Goal: Transaction & Acquisition: Purchase product/service

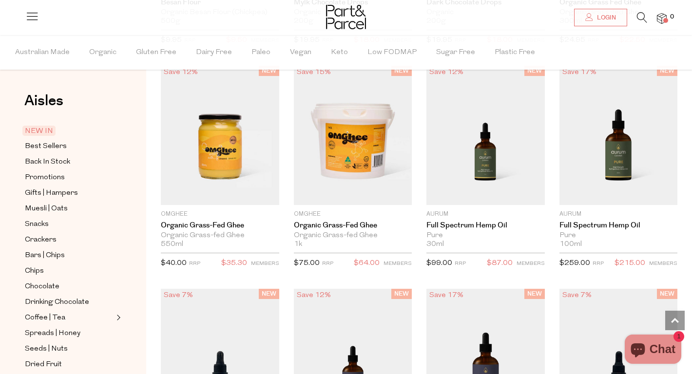
scroll to position [1010, 0]
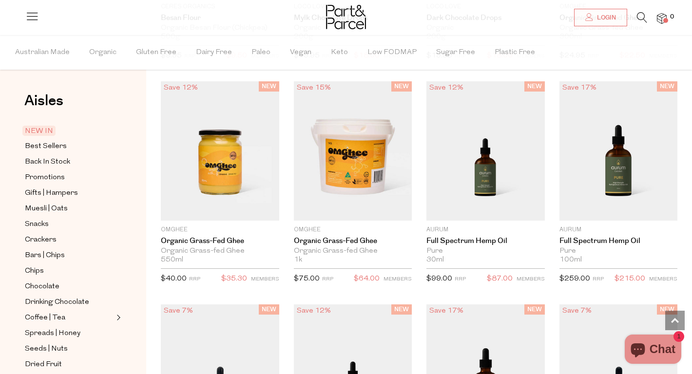
click at [636, 16] on li at bounding box center [637, 19] width 20 height 15
click at [640, 17] on icon at bounding box center [642, 17] width 10 height 11
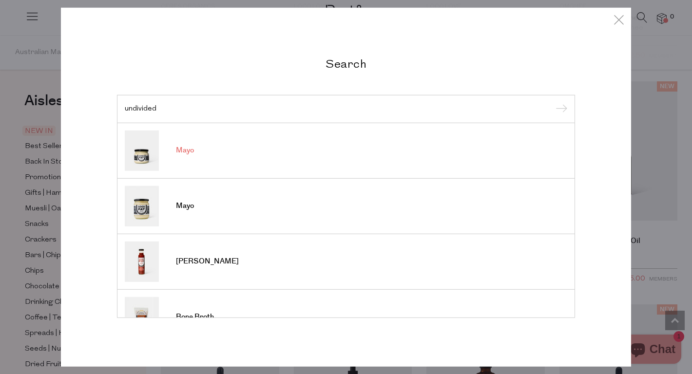
type input "undivided"
click at [192, 149] on span "Mayo" at bounding box center [185, 151] width 18 height 10
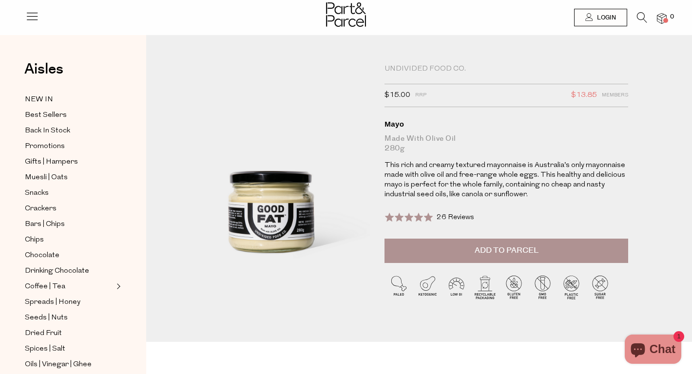
click at [564, 249] on button "Add to Parcel" at bounding box center [507, 251] width 244 height 24
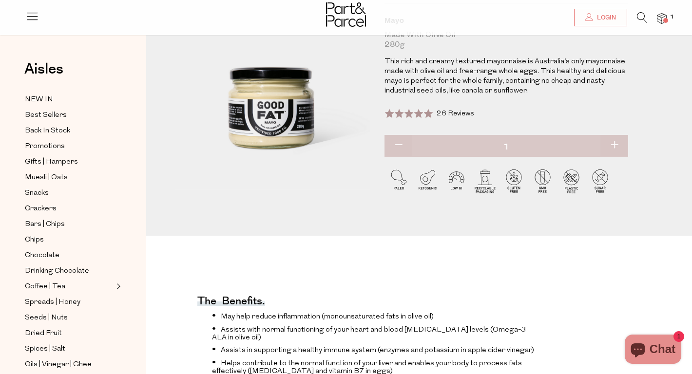
scroll to position [106, 0]
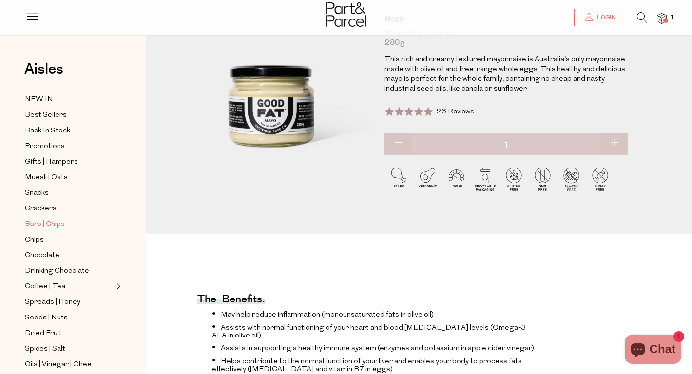
click at [52, 224] on span "Bars | Chips" at bounding box center [45, 225] width 40 height 12
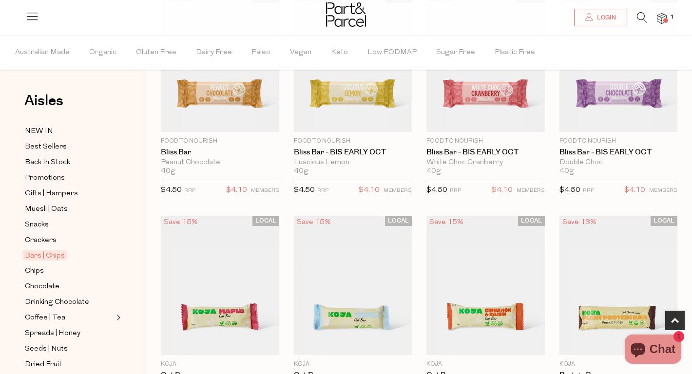
scroll to position [399, 0]
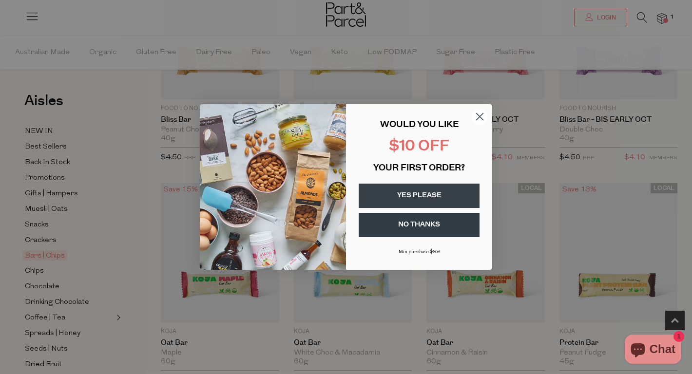
click at [435, 200] on button "YES PLEASE" at bounding box center [419, 196] width 121 height 24
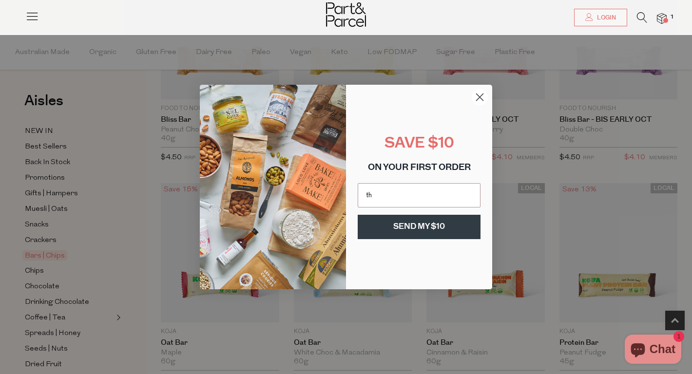
type input "thea.anne.porter@gmail.com"
click at [443, 232] on button "SEND MY $10" at bounding box center [419, 227] width 123 height 24
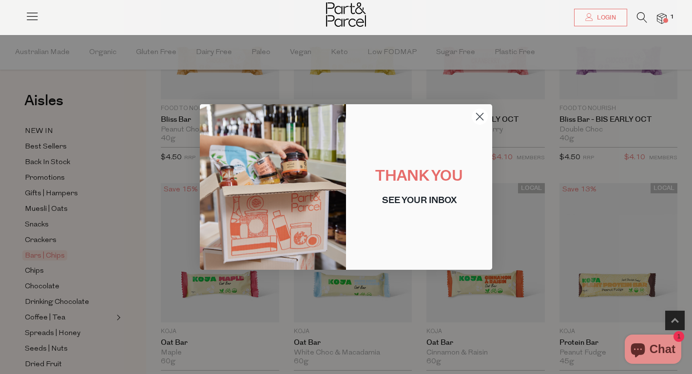
click at [480, 116] on icon "Close dialog" at bounding box center [480, 117] width 7 height 7
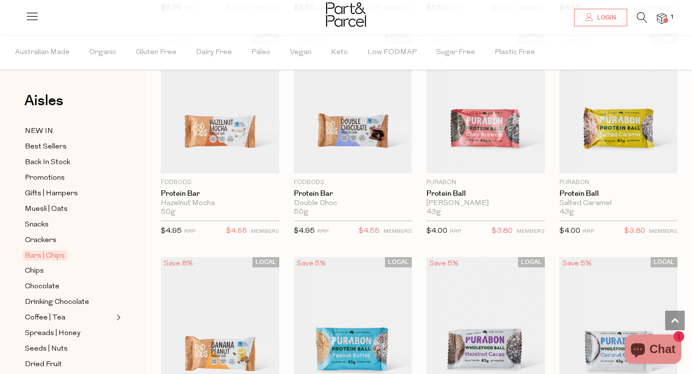
scroll to position [2740, 0]
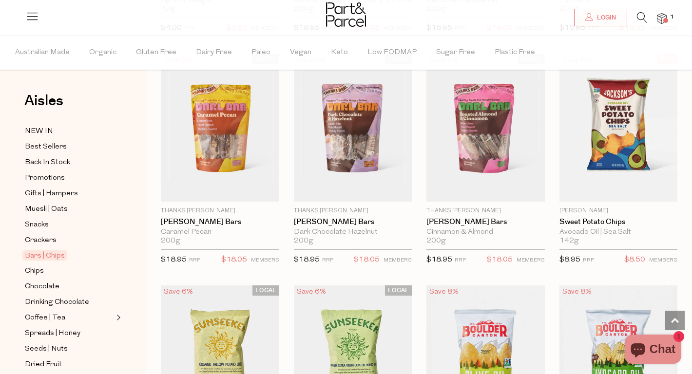
scroll to position [2770, 0]
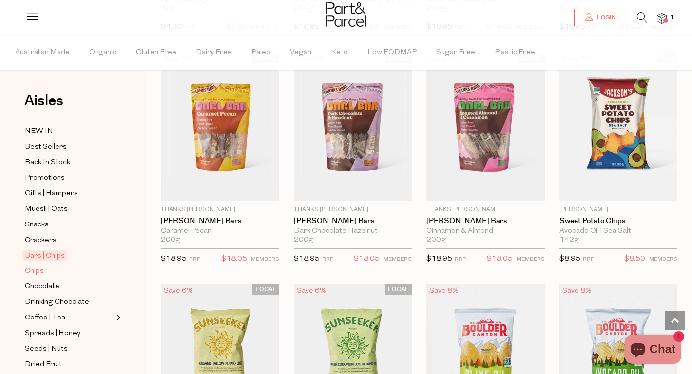
click at [38, 268] on span "Chips" at bounding box center [34, 272] width 19 height 12
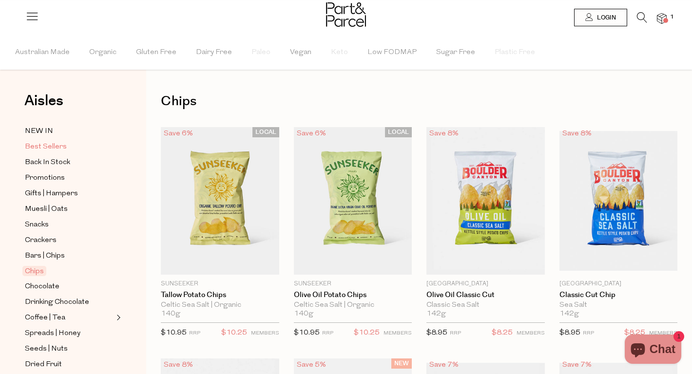
click at [49, 150] on span "Best Sellers" at bounding box center [46, 147] width 42 height 12
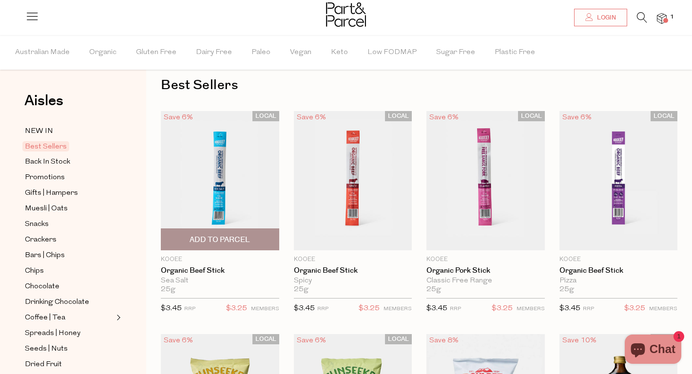
scroll to position [19, 0]
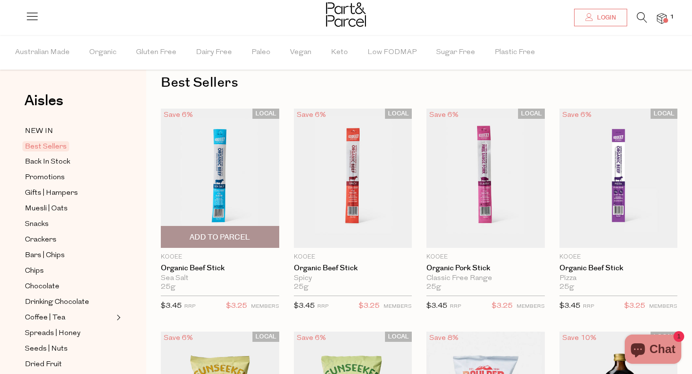
click at [225, 237] on span "Add To Parcel" at bounding box center [220, 237] width 60 height 10
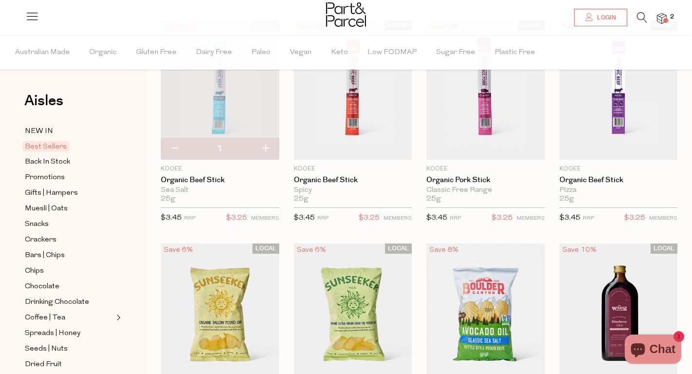
scroll to position [83, 0]
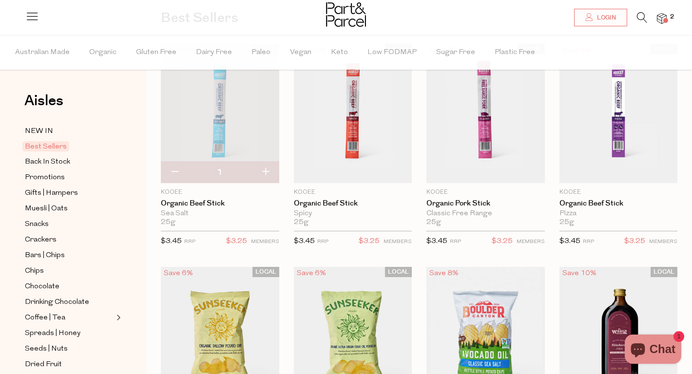
click at [265, 172] on button "button" at bounding box center [265, 172] width 28 height 21
type input "2"
click at [265, 172] on button "button" at bounding box center [265, 172] width 28 height 21
type input "3"
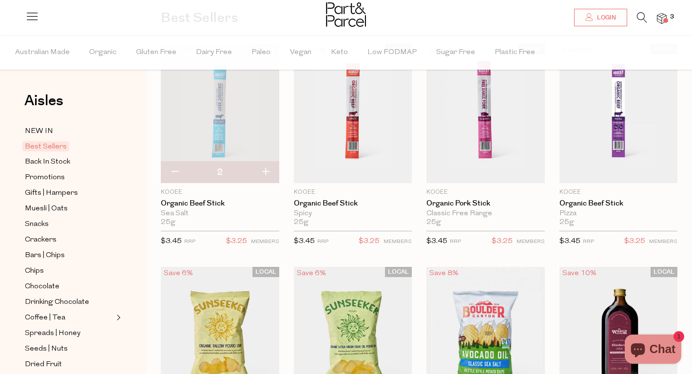
type input "3"
click at [265, 172] on button "button" at bounding box center [265, 172] width 28 height 21
type input "4"
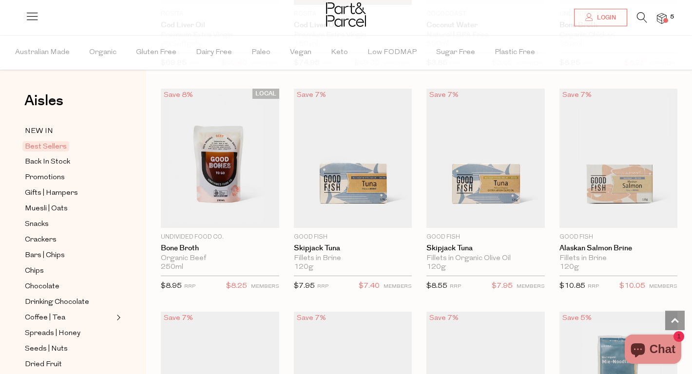
scroll to position [791, 0]
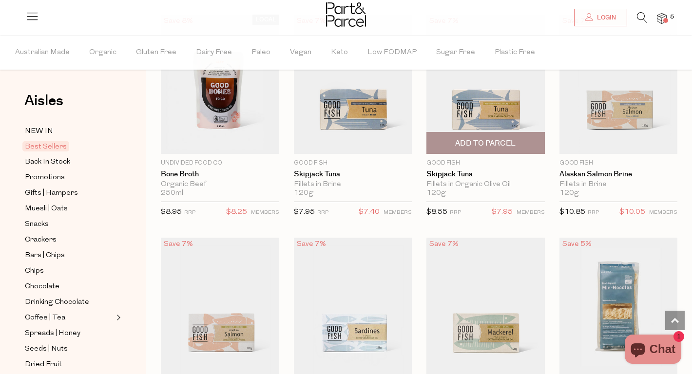
click at [466, 142] on span "Add To Parcel" at bounding box center [485, 143] width 60 height 10
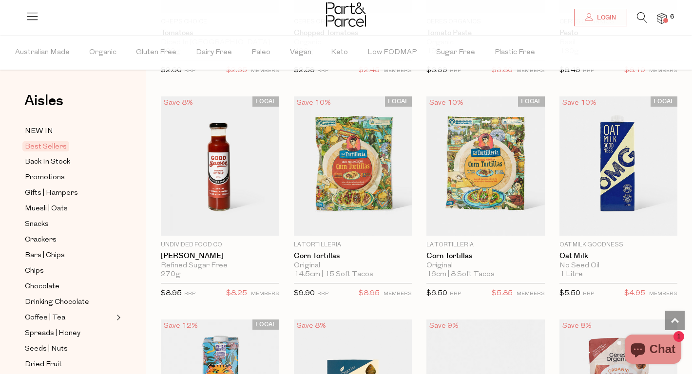
scroll to position [1605, 0]
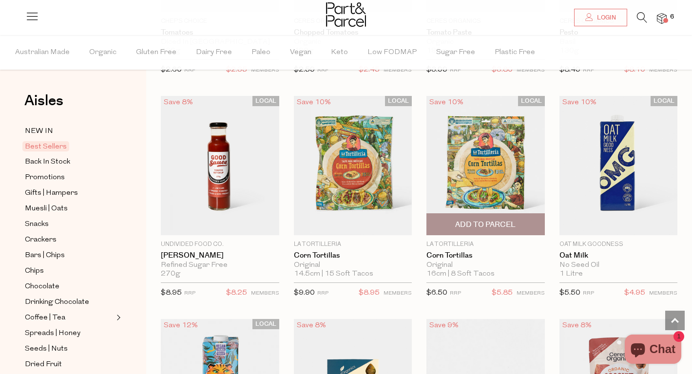
click at [479, 220] on span "Add To Parcel" at bounding box center [485, 225] width 60 height 10
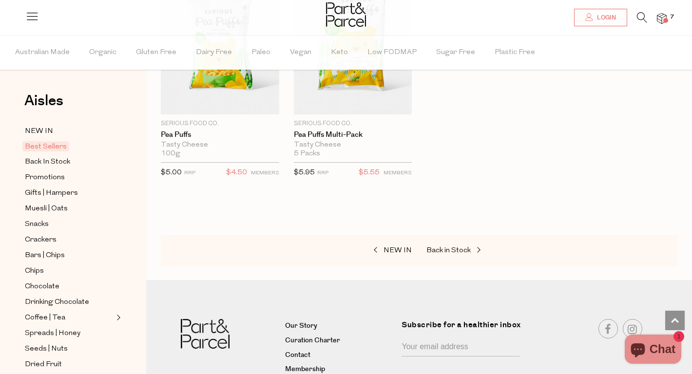
scroll to position [2449, 0]
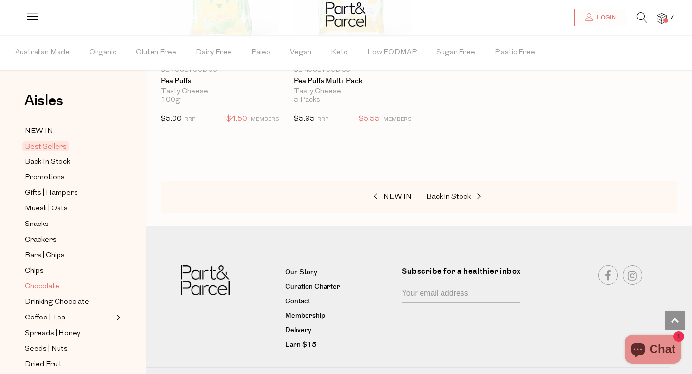
click at [39, 287] on span "Chocolate" at bounding box center [42, 287] width 35 height 12
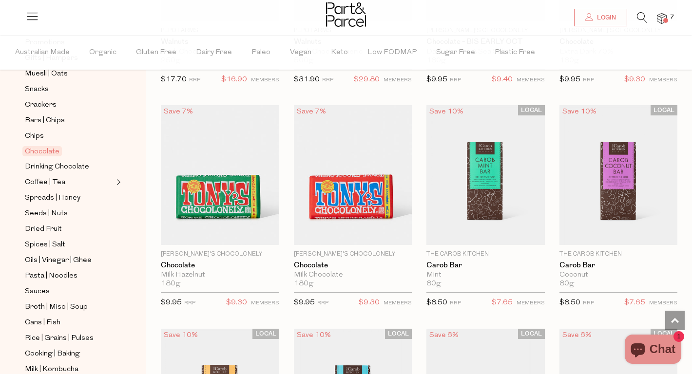
scroll to position [2280, 0]
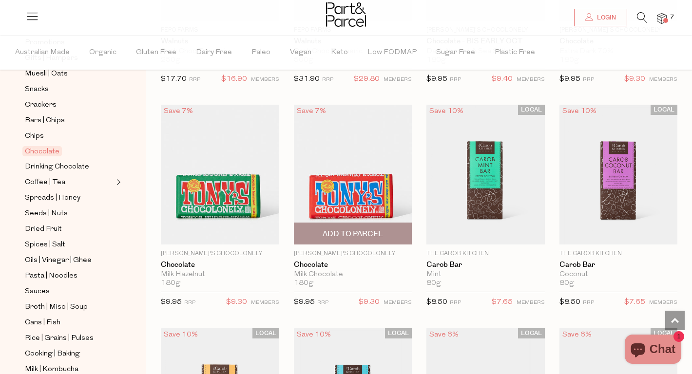
click at [332, 233] on span "Add To Parcel" at bounding box center [353, 234] width 60 height 10
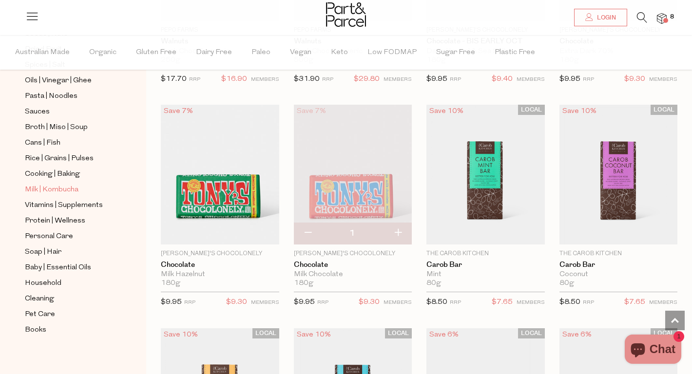
scroll to position [320, 0]
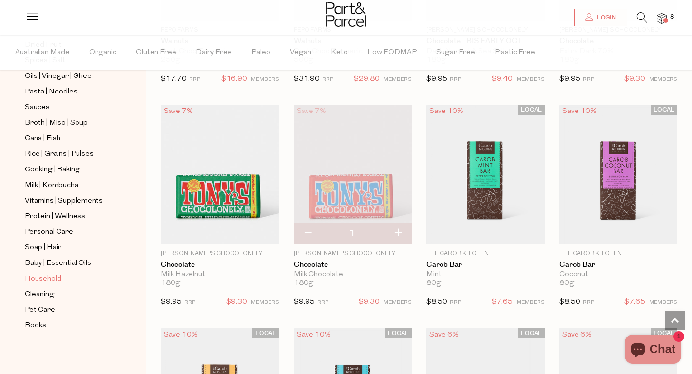
click at [36, 281] on span "Household" at bounding box center [43, 279] width 37 height 12
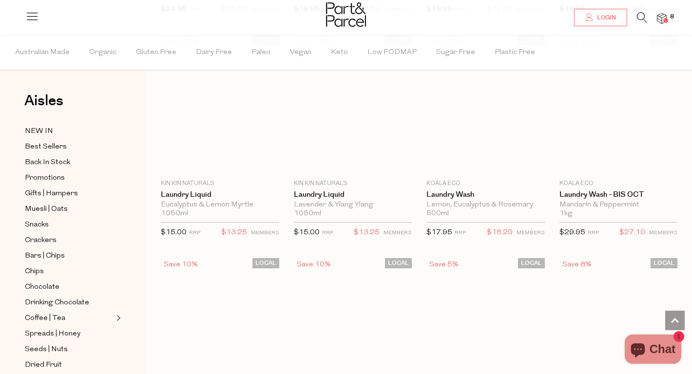
scroll to position [2352, 0]
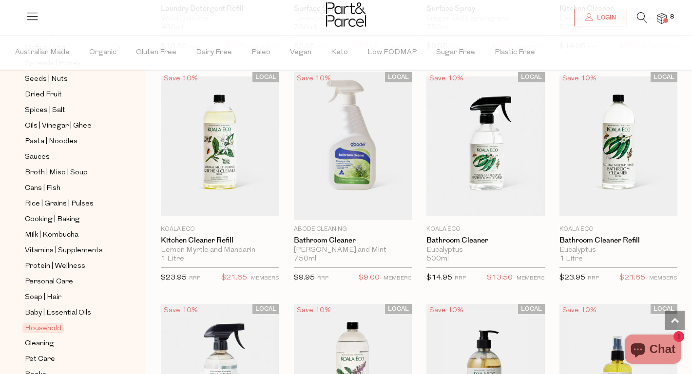
scroll to position [265, 0]
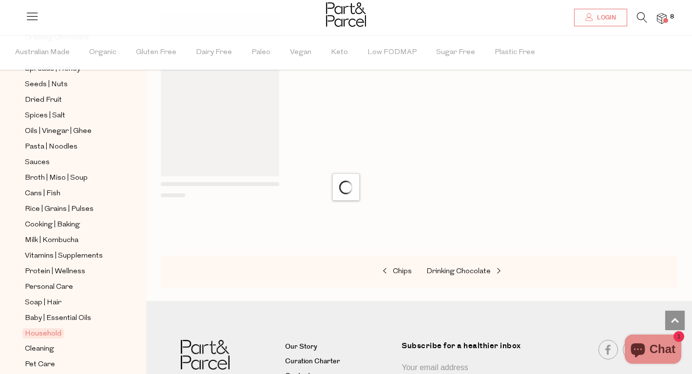
scroll to position [835, 0]
